Goal: Find specific page/section: Find specific page/section

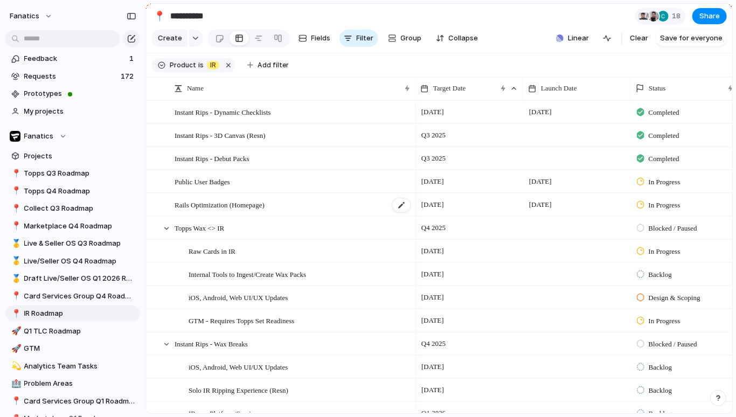
click at [265, 205] on span "Rails Optimization (Homepage)" at bounding box center [220, 204] width 90 height 12
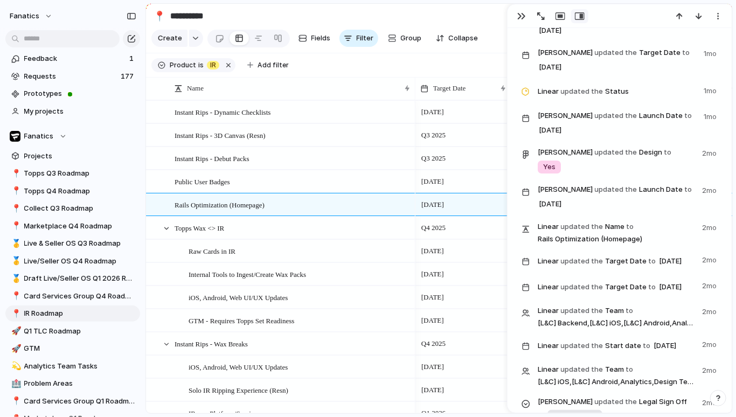
scroll to position [1705, 0]
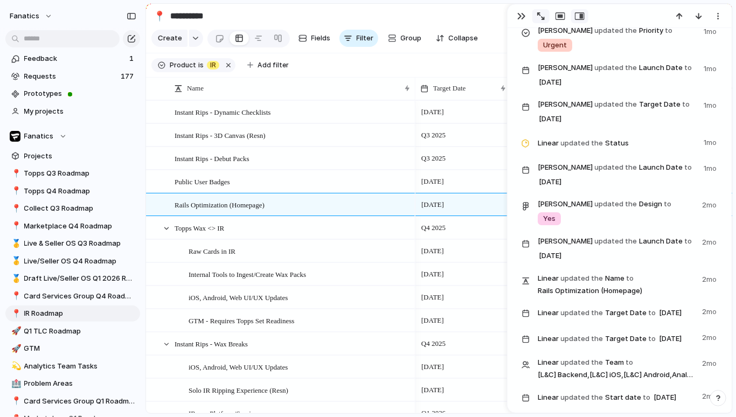
click at [545, 18] on button "button" at bounding box center [540, 16] width 17 height 14
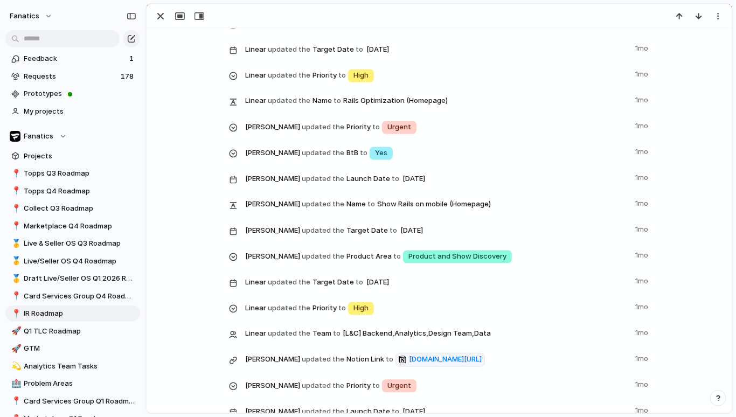
scroll to position [869, 0]
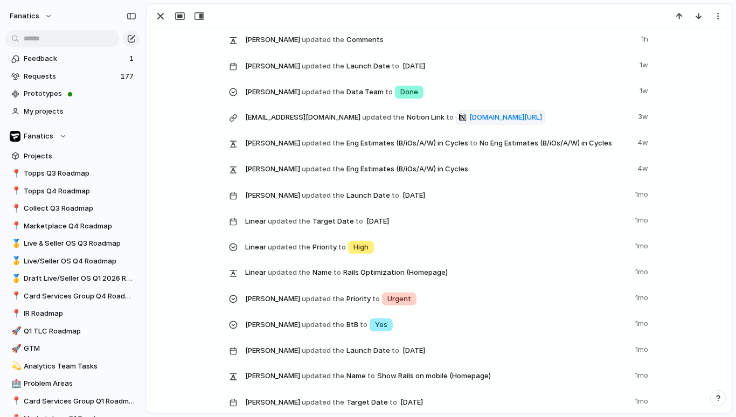
scroll to position [901, 0]
